Goal: Find specific page/section: Find specific page/section

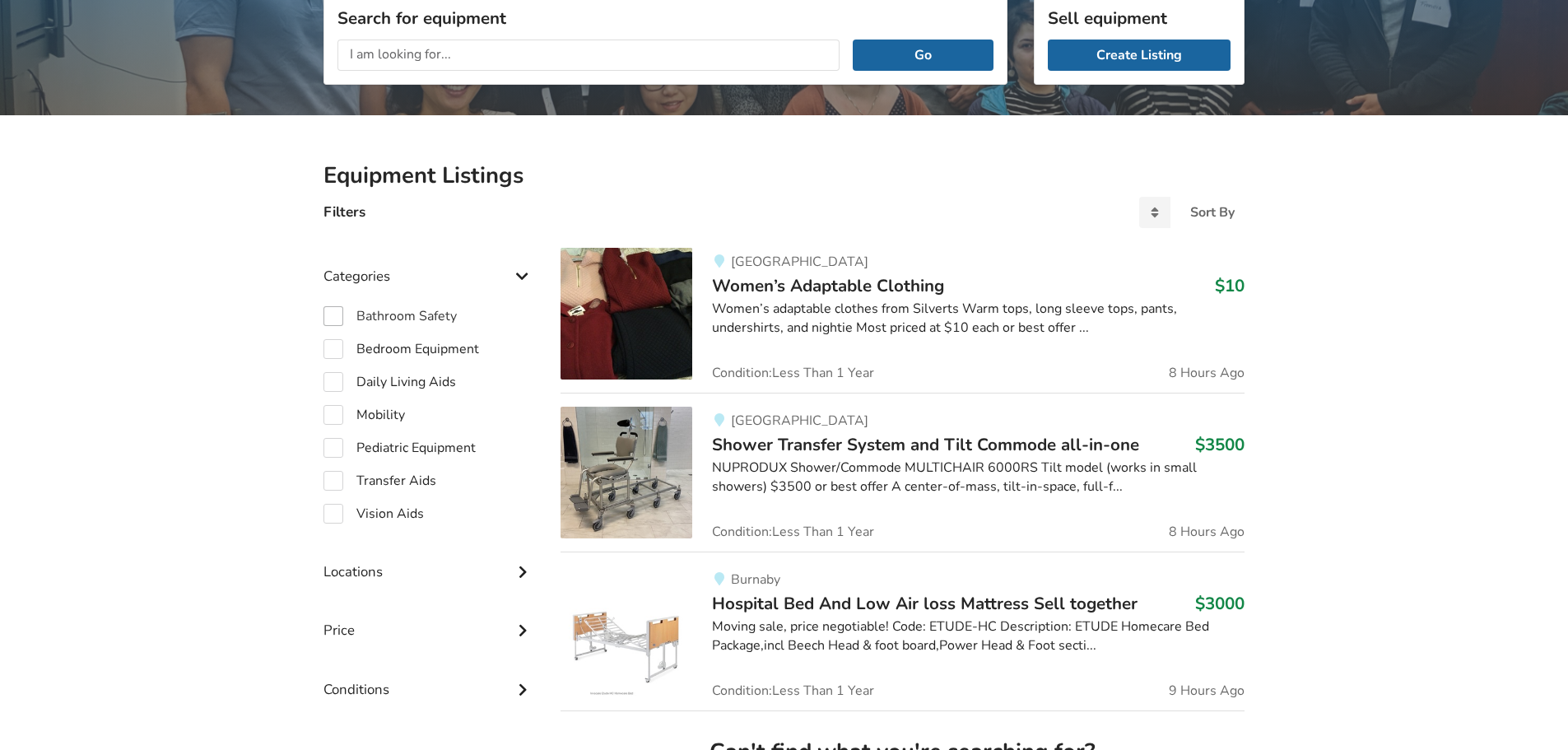
scroll to position [135, 0]
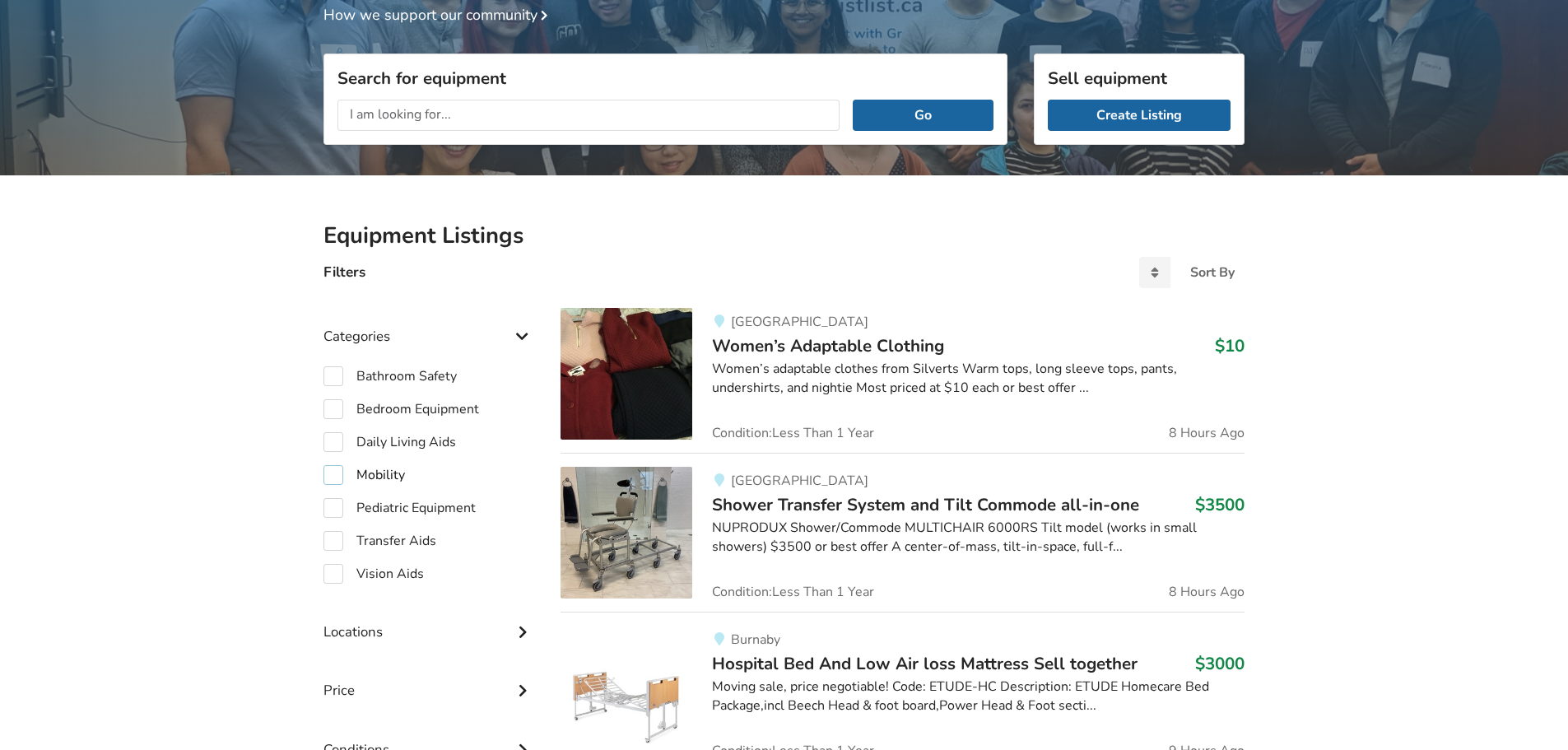
click at [333, 470] on label "Mobility" at bounding box center [364, 475] width 82 height 20
checkbox input "true"
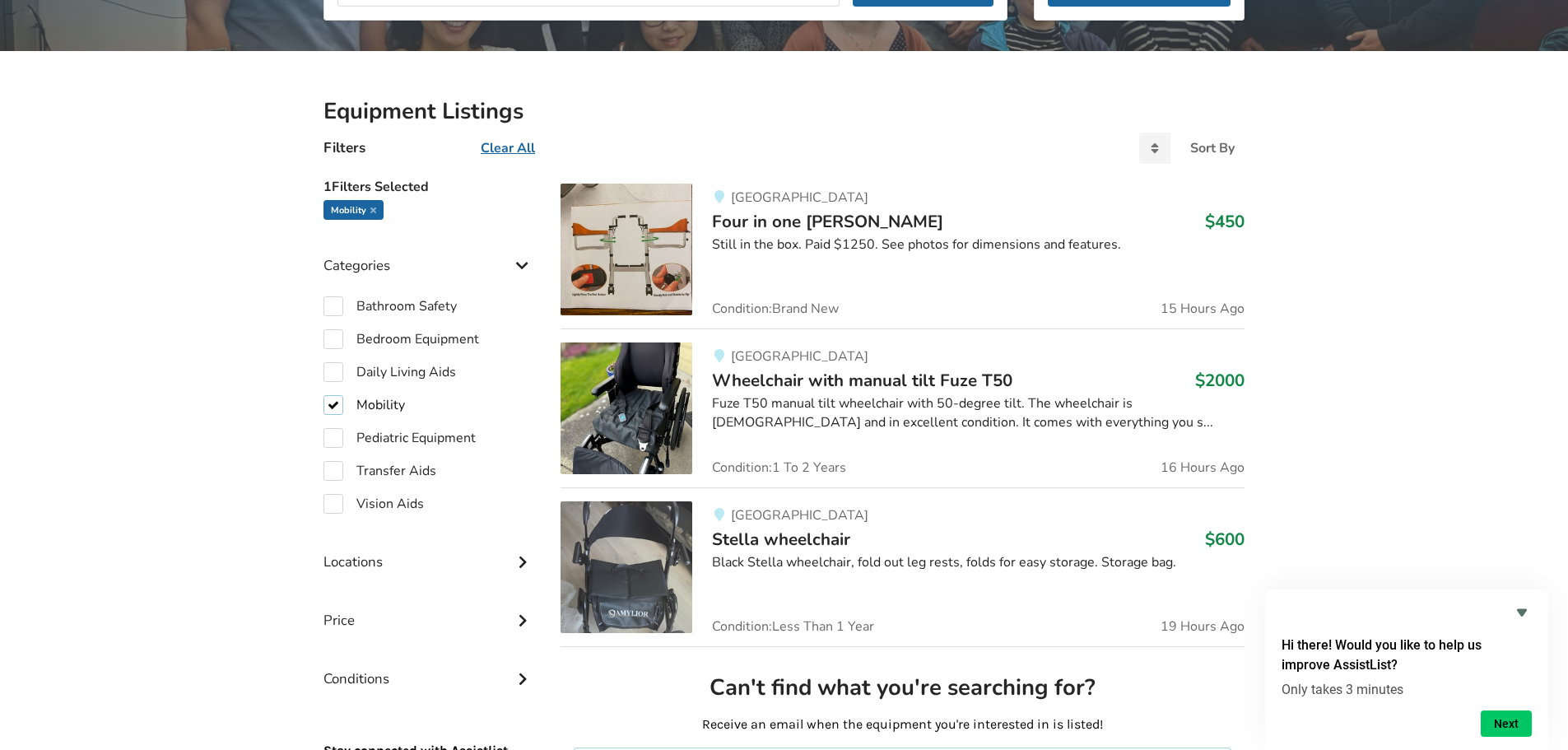
scroll to position [412, 0]
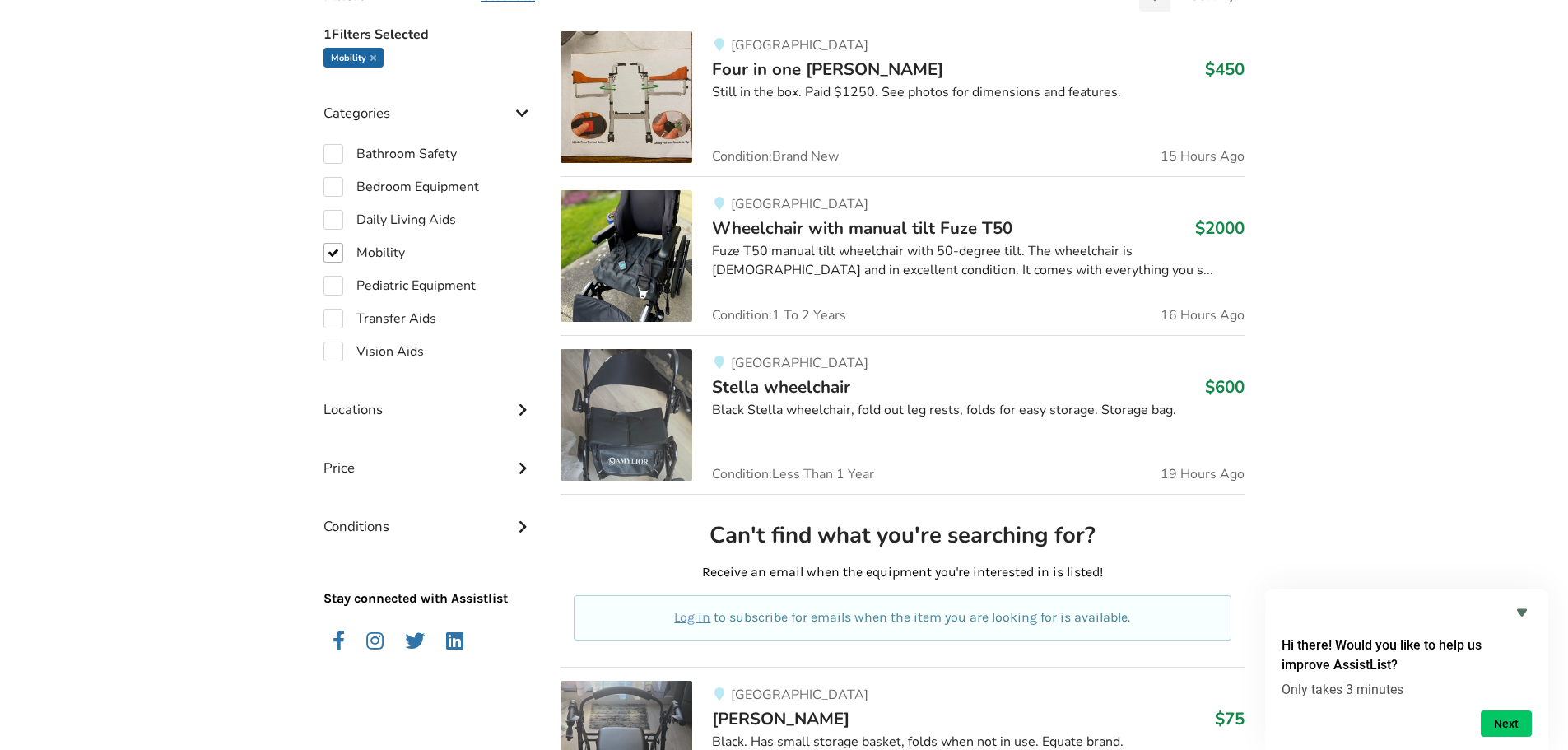
click at [516, 403] on icon at bounding box center [522, 408] width 17 height 14
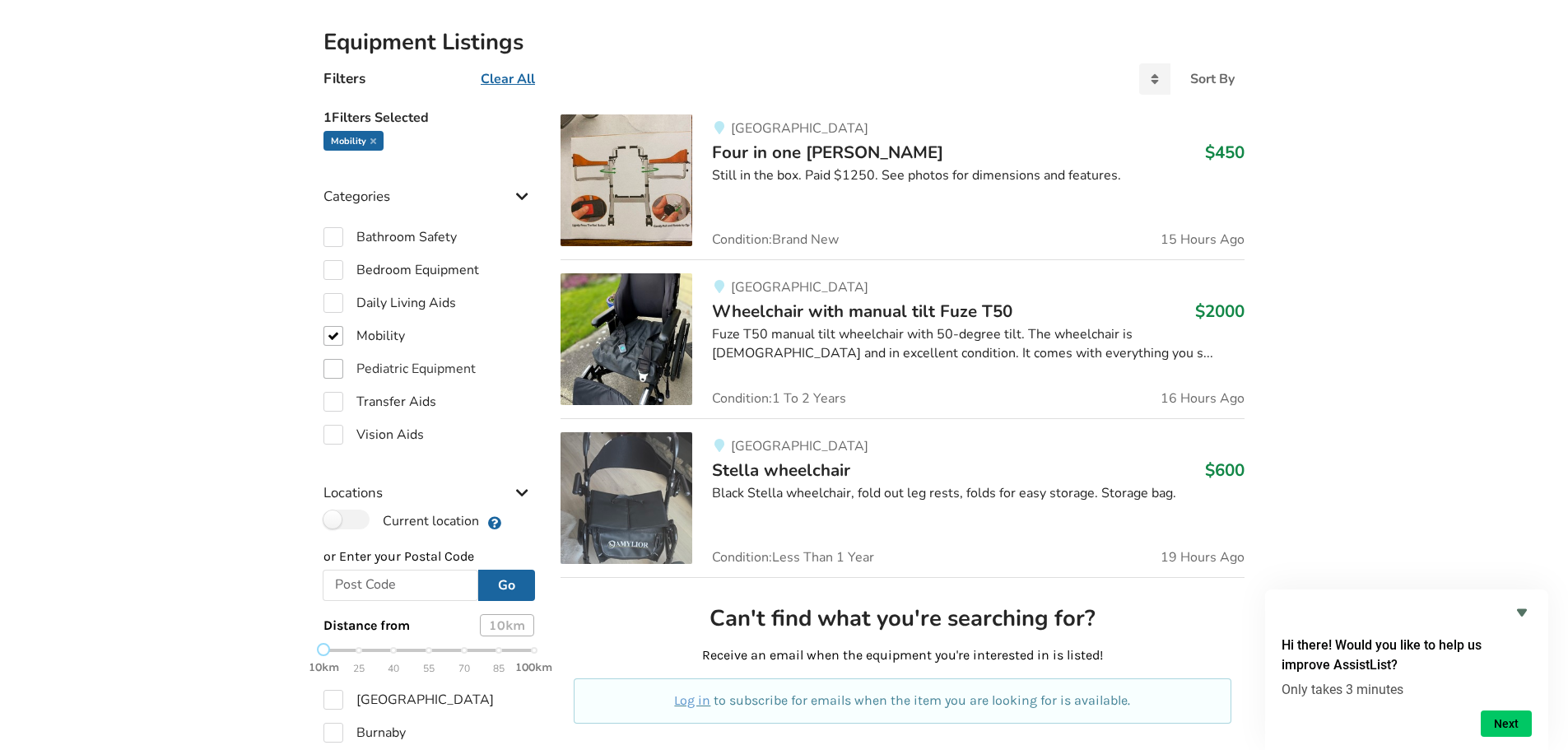
scroll to position [329, 0]
click at [367, 576] on input "text" at bounding box center [400, 585] width 155 height 31
type input "M8Z 3N7"
click at [502, 581] on button "Go" at bounding box center [506, 585] width 56 height 31
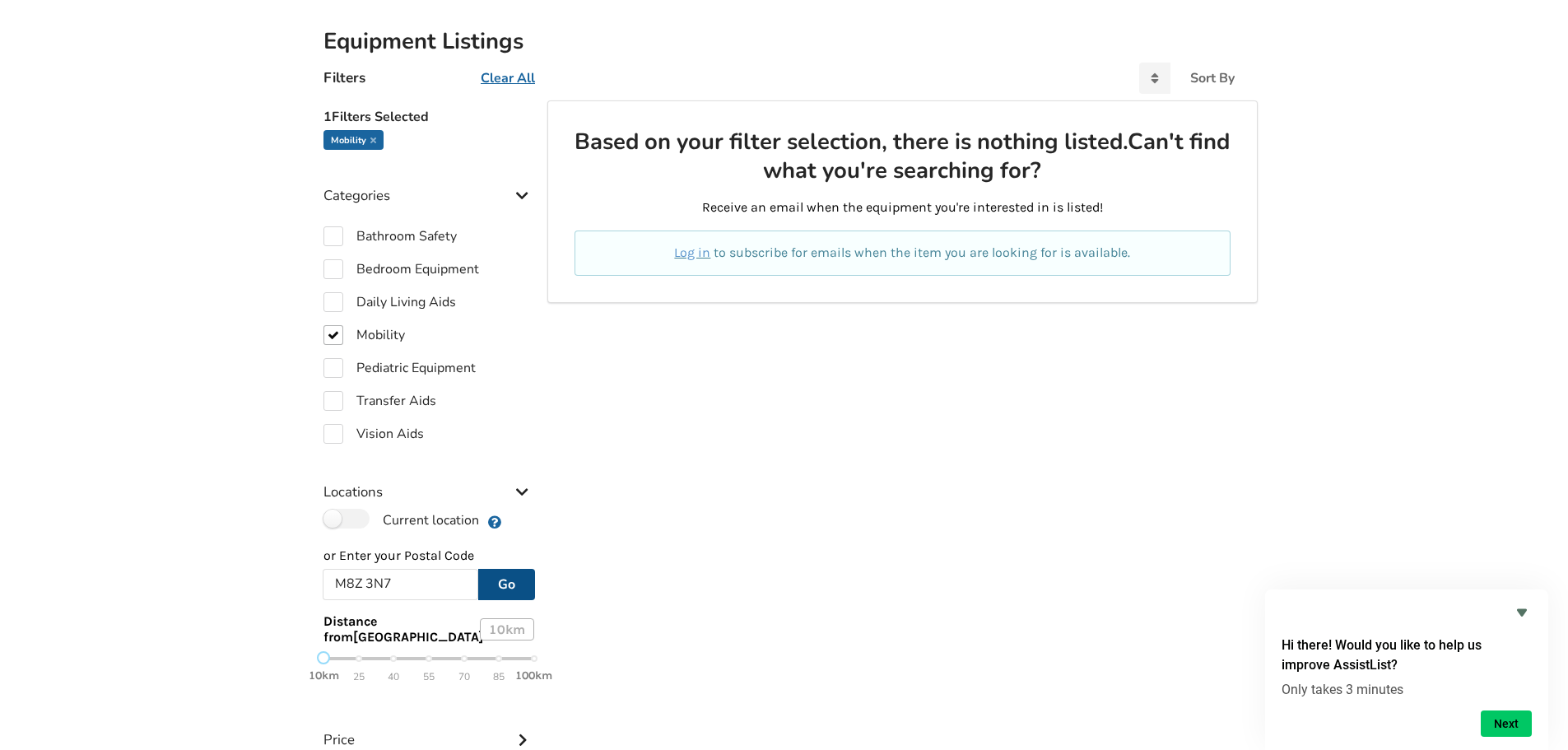
click at [528, 661] on div "10km 25 40 55 70 85 100km" at bounding box center [428, 667] width 211 height 29
click at [509, 593] on button "Go" at bounding box center [506, 585] width 56 height 31
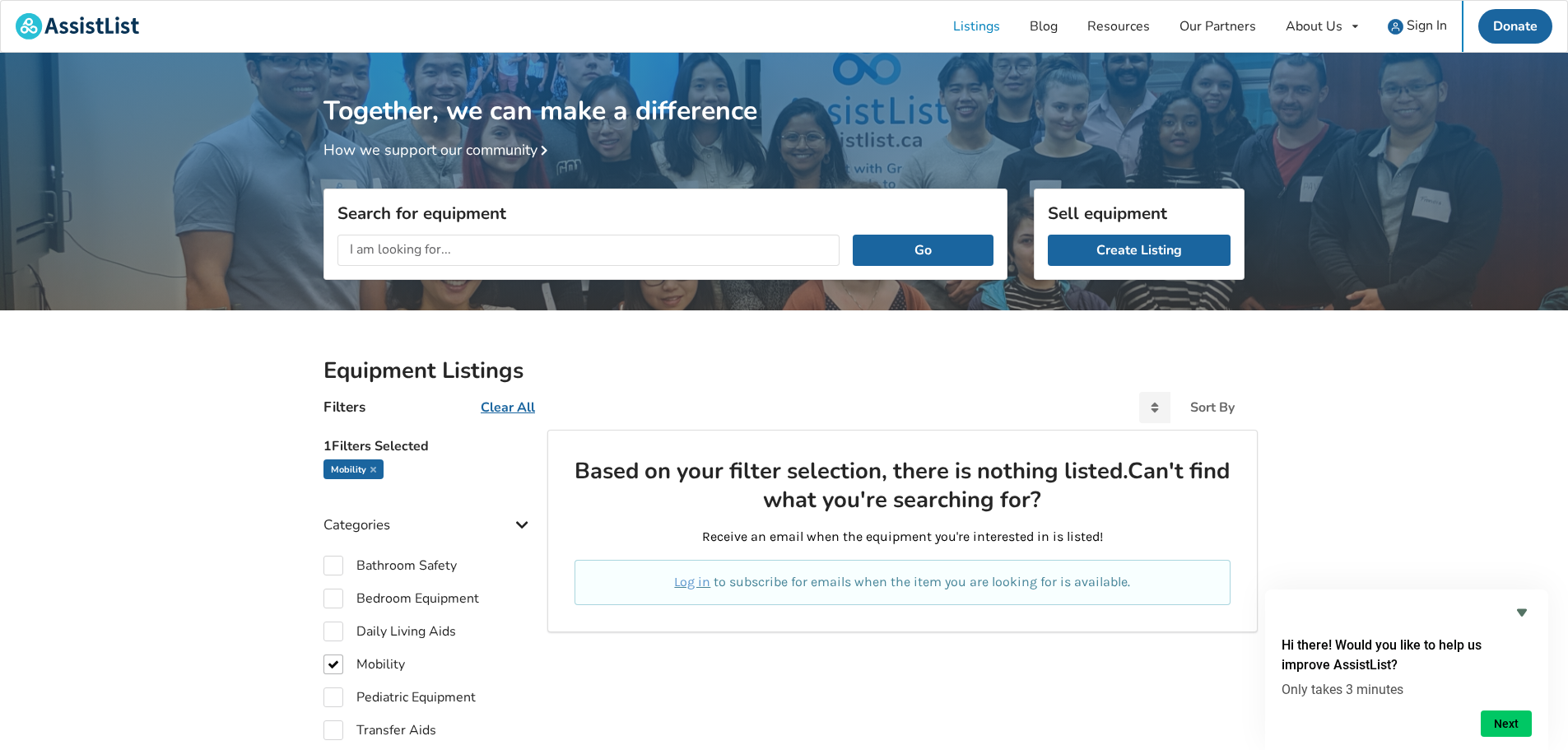
scroll to position [601, 0]
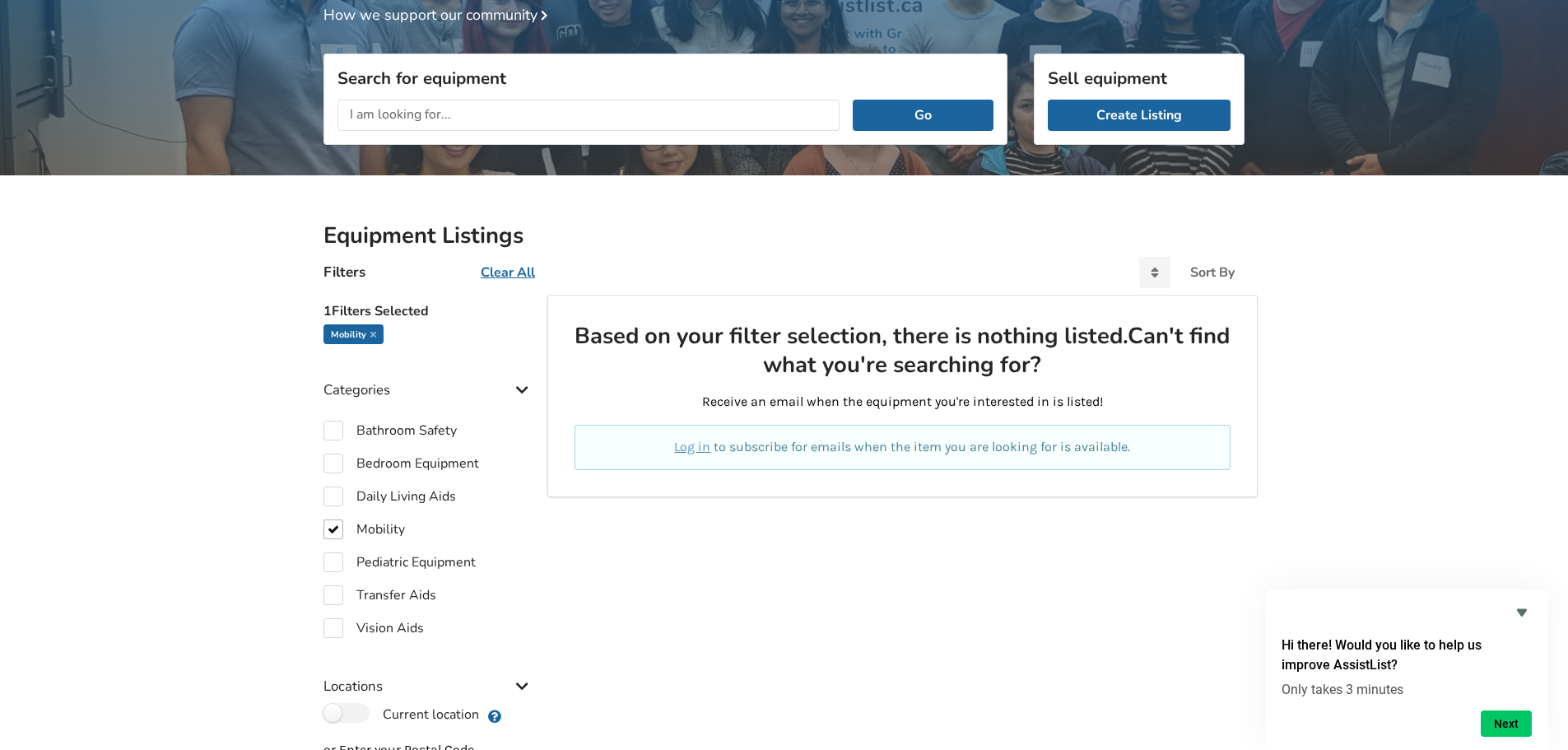
scroll to position [48, 0]
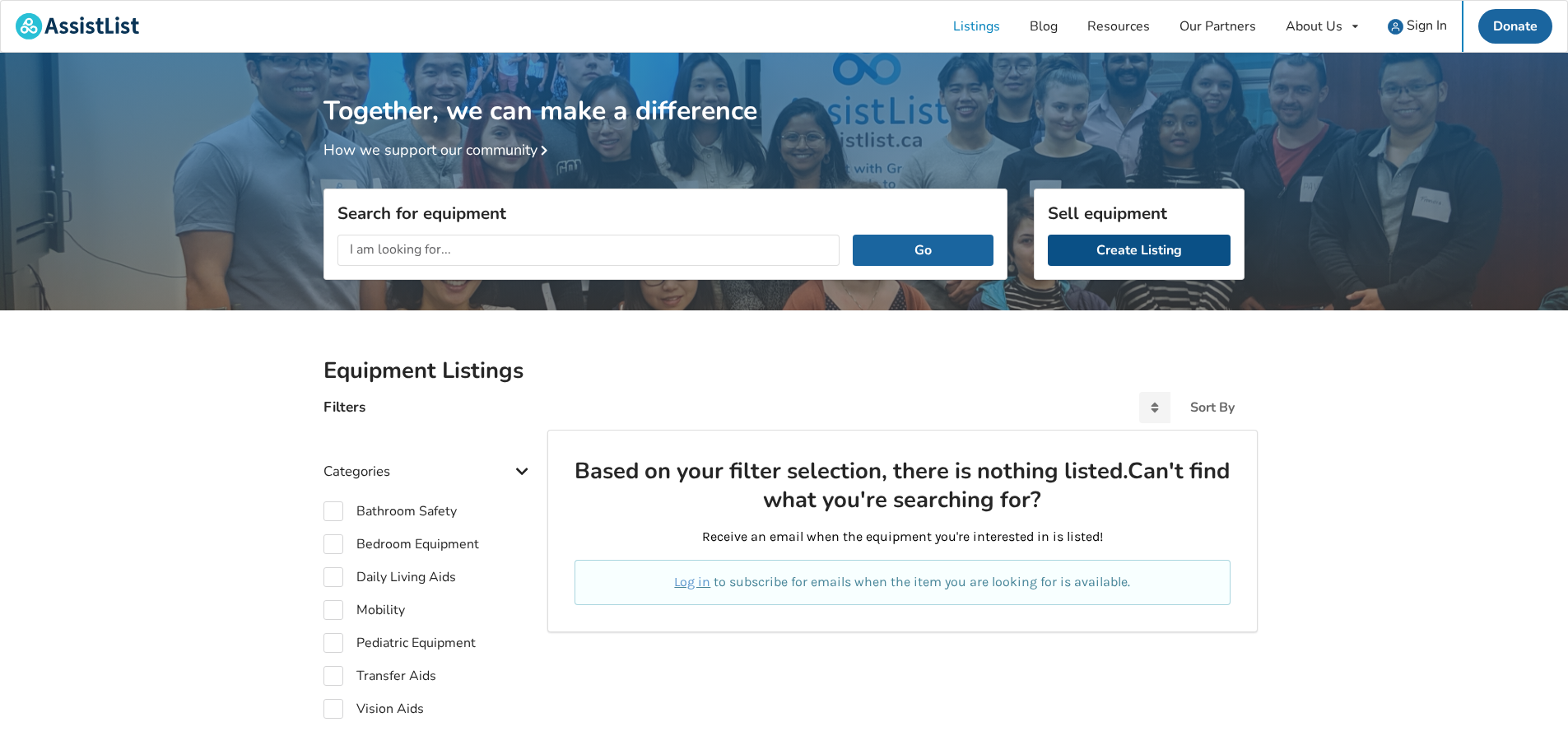
click at [1084, 248] on link "Create Listing" at bounding box center [1139, 250] width 182 height 31
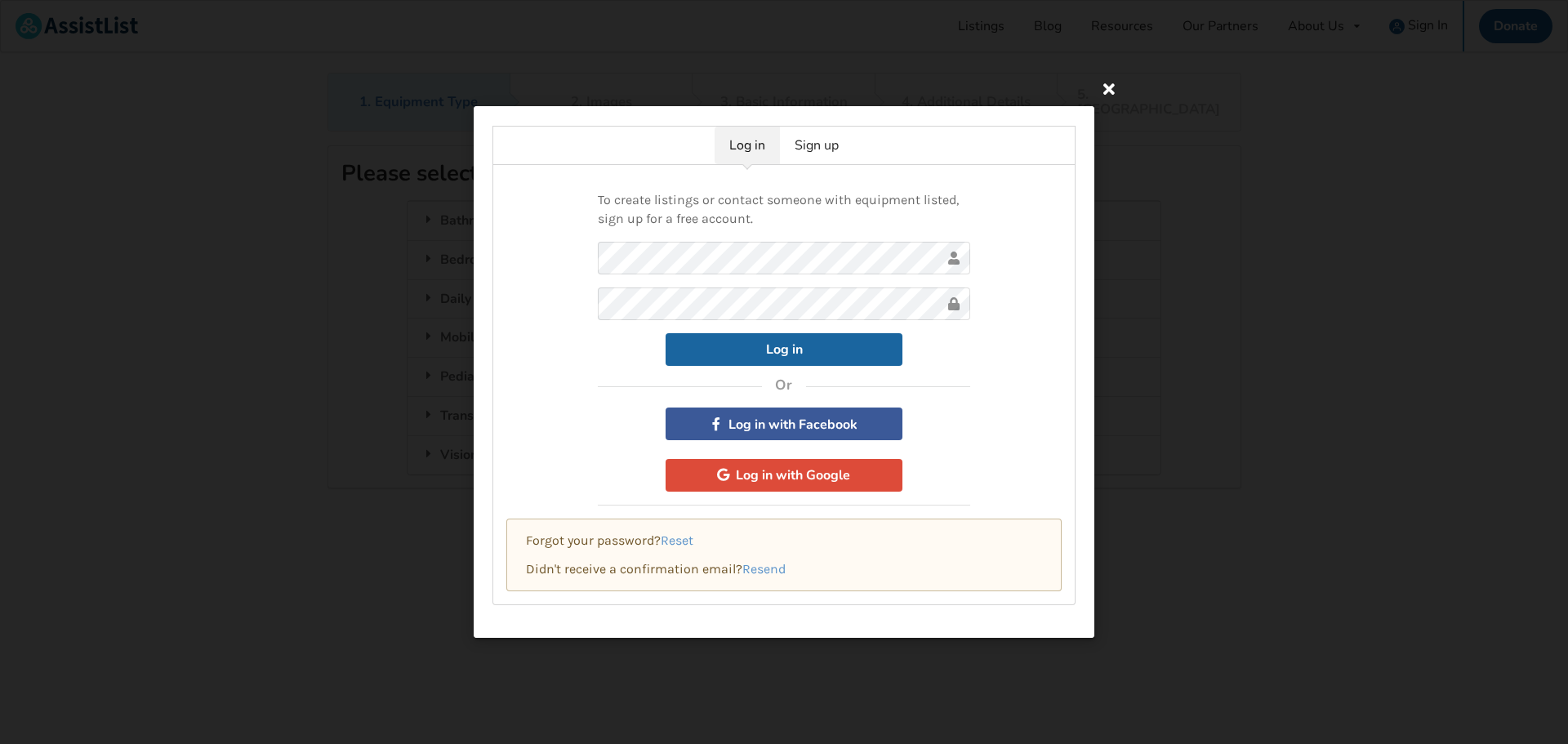
click at [1104, 83] on icon at bounding box center [1109, 88] width 29 height 29
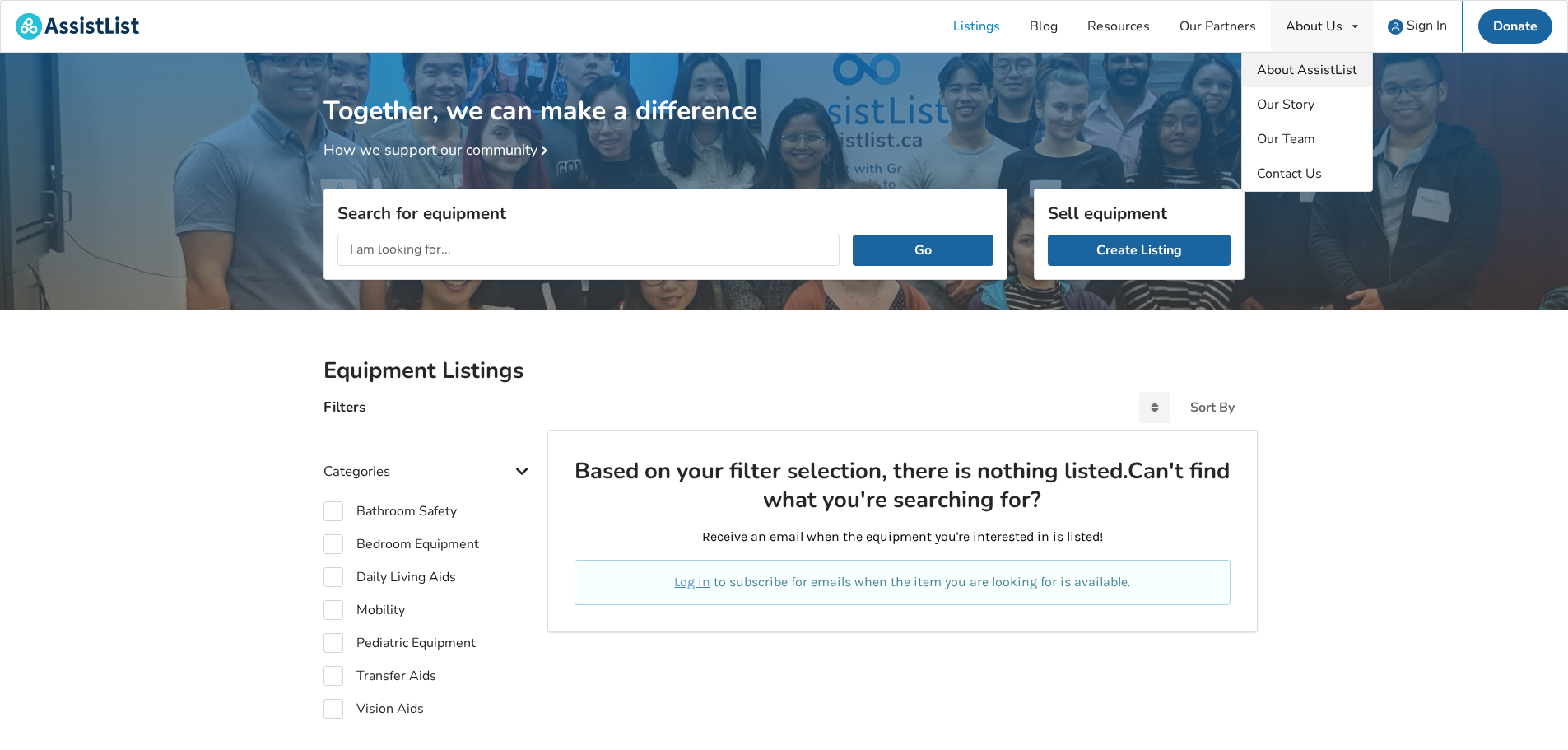
click at [1301, 76] on span "About AssistList" at bounding box center [1307, 70] width 101 height 18
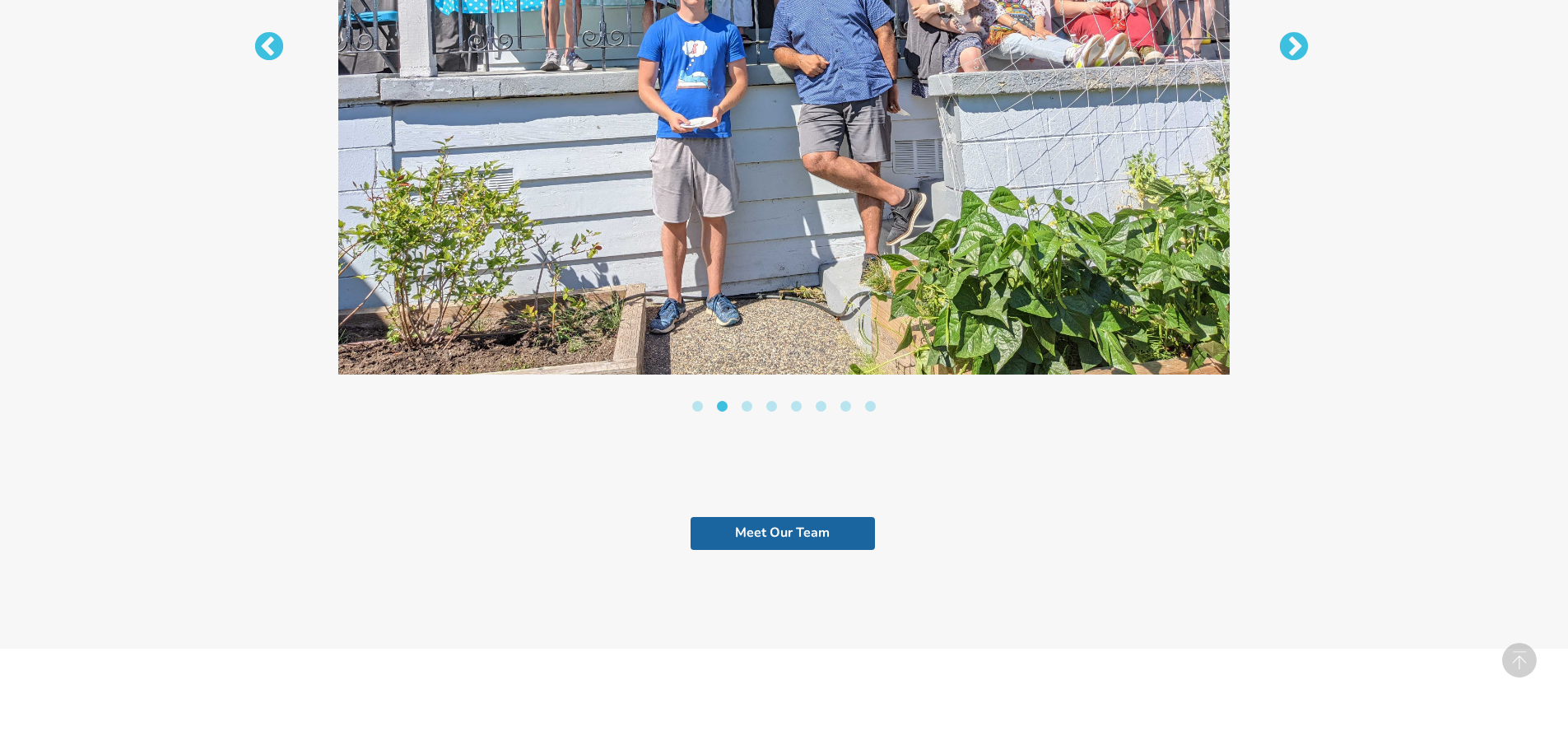
scroll to position [2412, 0]
